Goal: Task Accomplishment & Management: Manage account settings

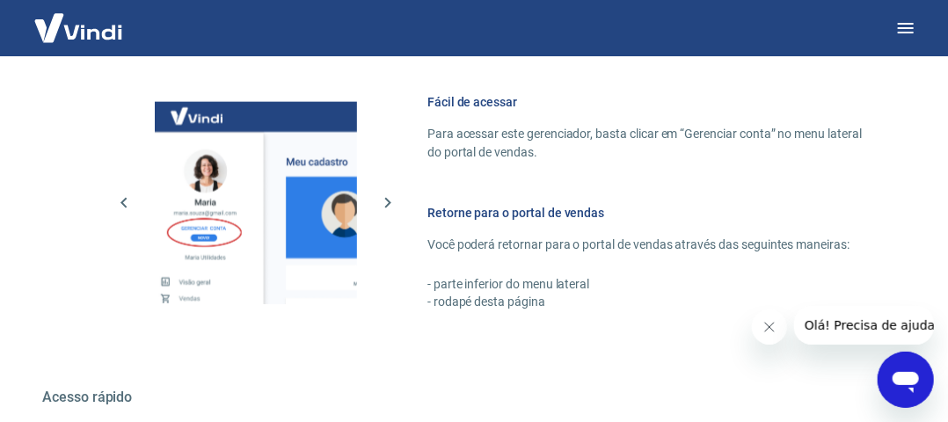
scroll to position [1112, 0]
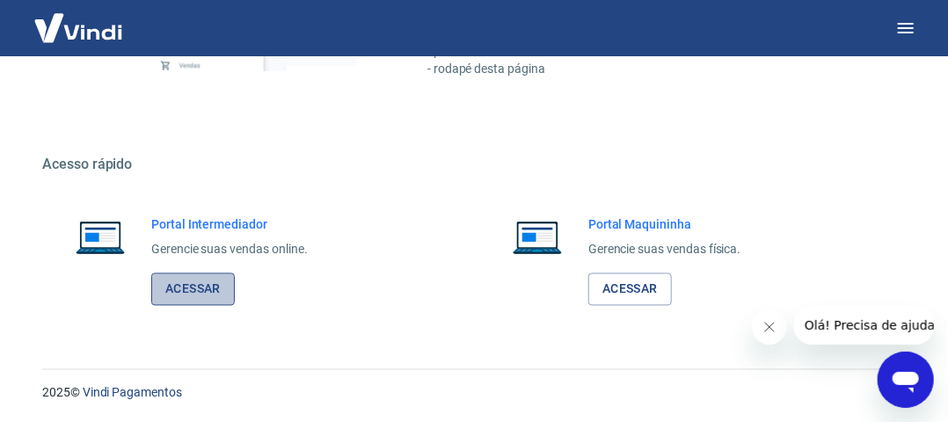
click at [213, 281] on link "Acessar" at bounding box center [193, 289] width 84 height 33
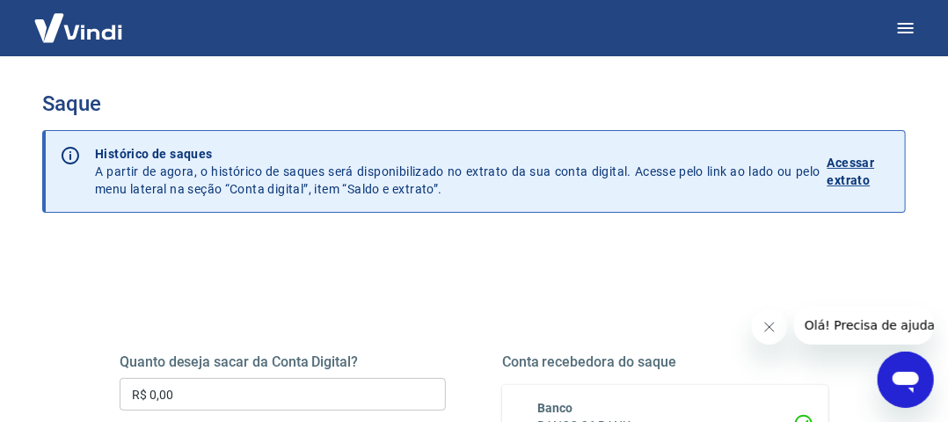
scroll to position [88, 0]
